Goal: Task Accomplishment & Management: Manage account settings

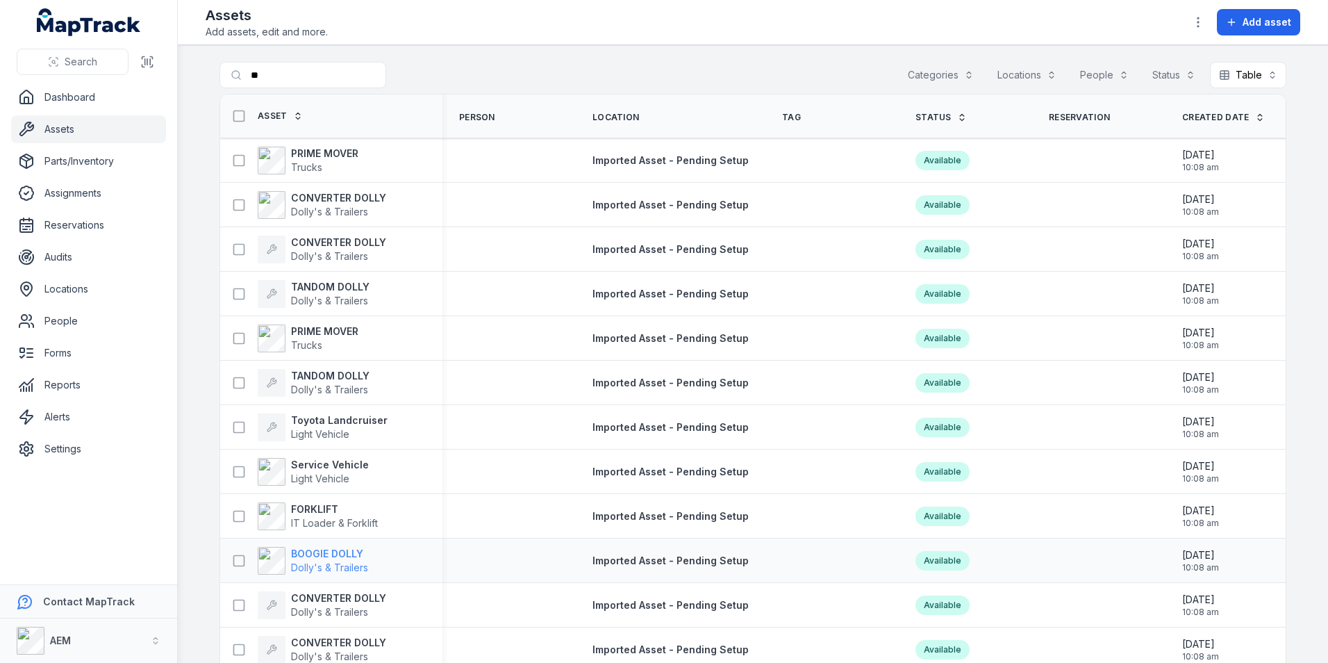
click at [331, 551] on strong "BOOGIE DOLLY" at bounding box center [329, 554] width 77 height 14
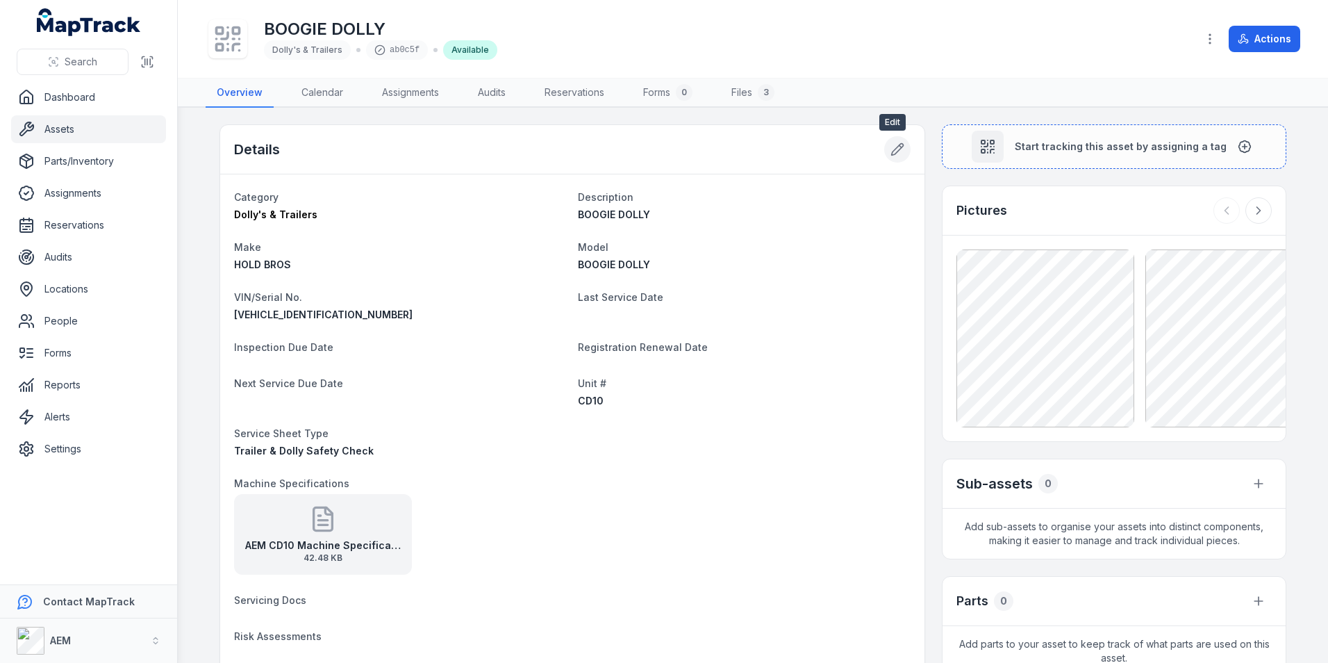
click at [884, 146] on button at bounding box center [897, 149] width 26 height 26
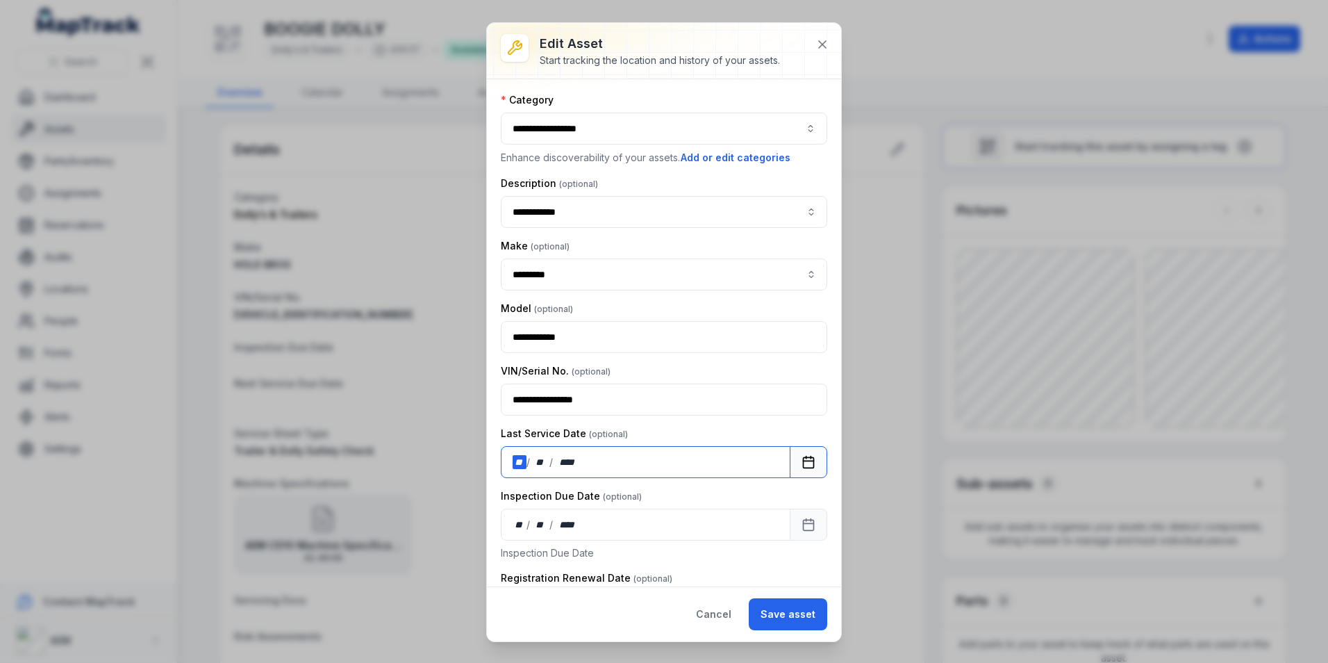
click at [509, 461] on div "** / ** / ****" at bounding box center [646, 462] width 290 height 32
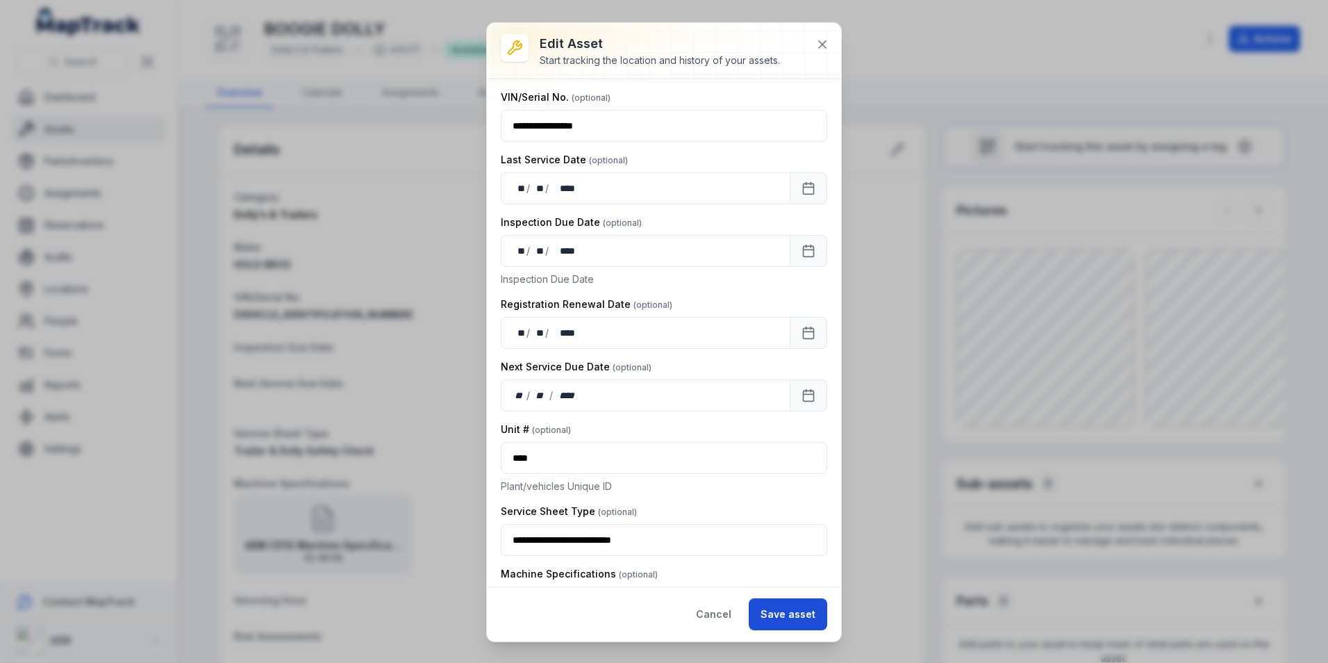
click at [791, 608] on button "Save asset" at bounding box center [788, 614] width 79 height 32
